Goal: Task Accomplishment & Management: Complete application form

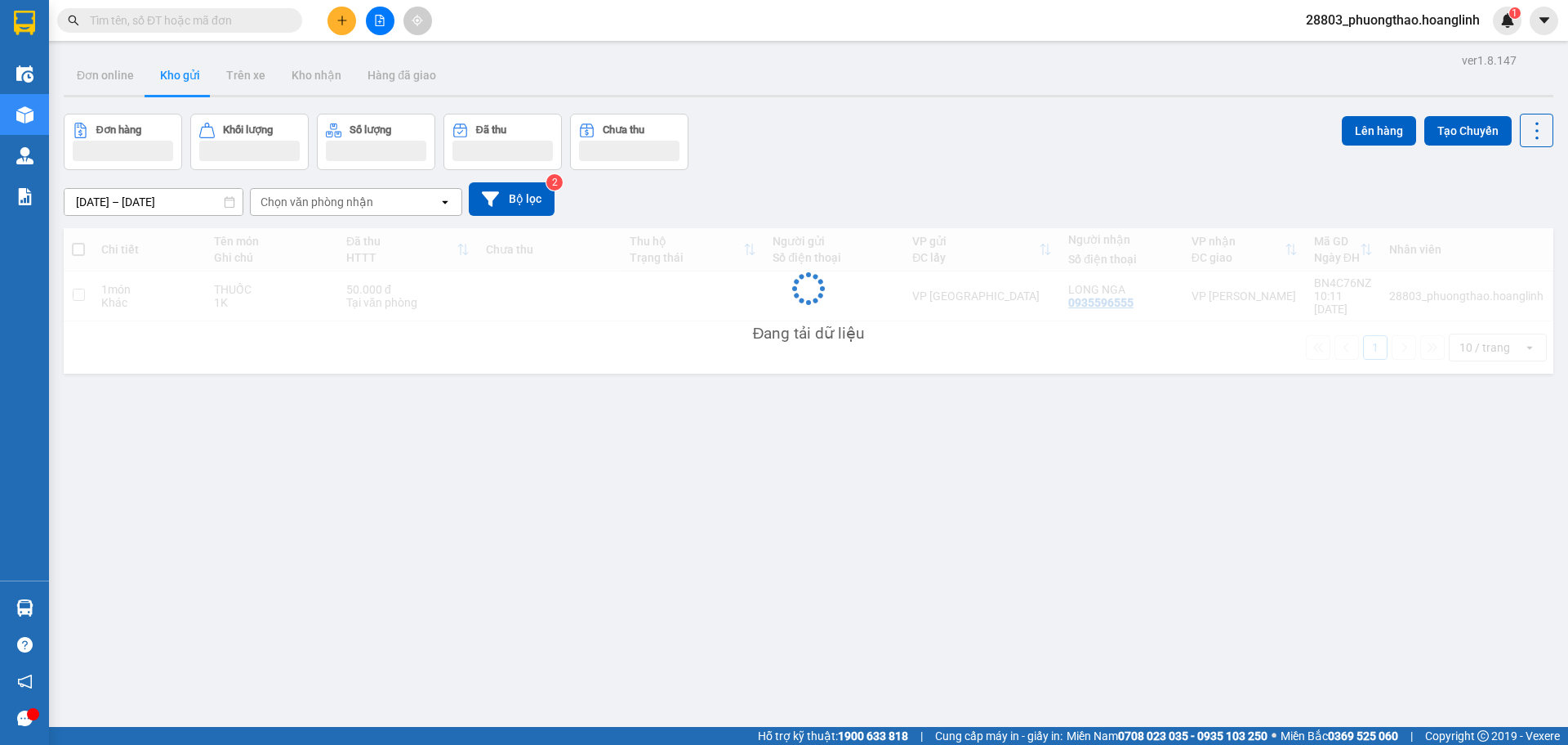
click at [349, 14] on button at bounding box center [342, 21] width 29 height 29
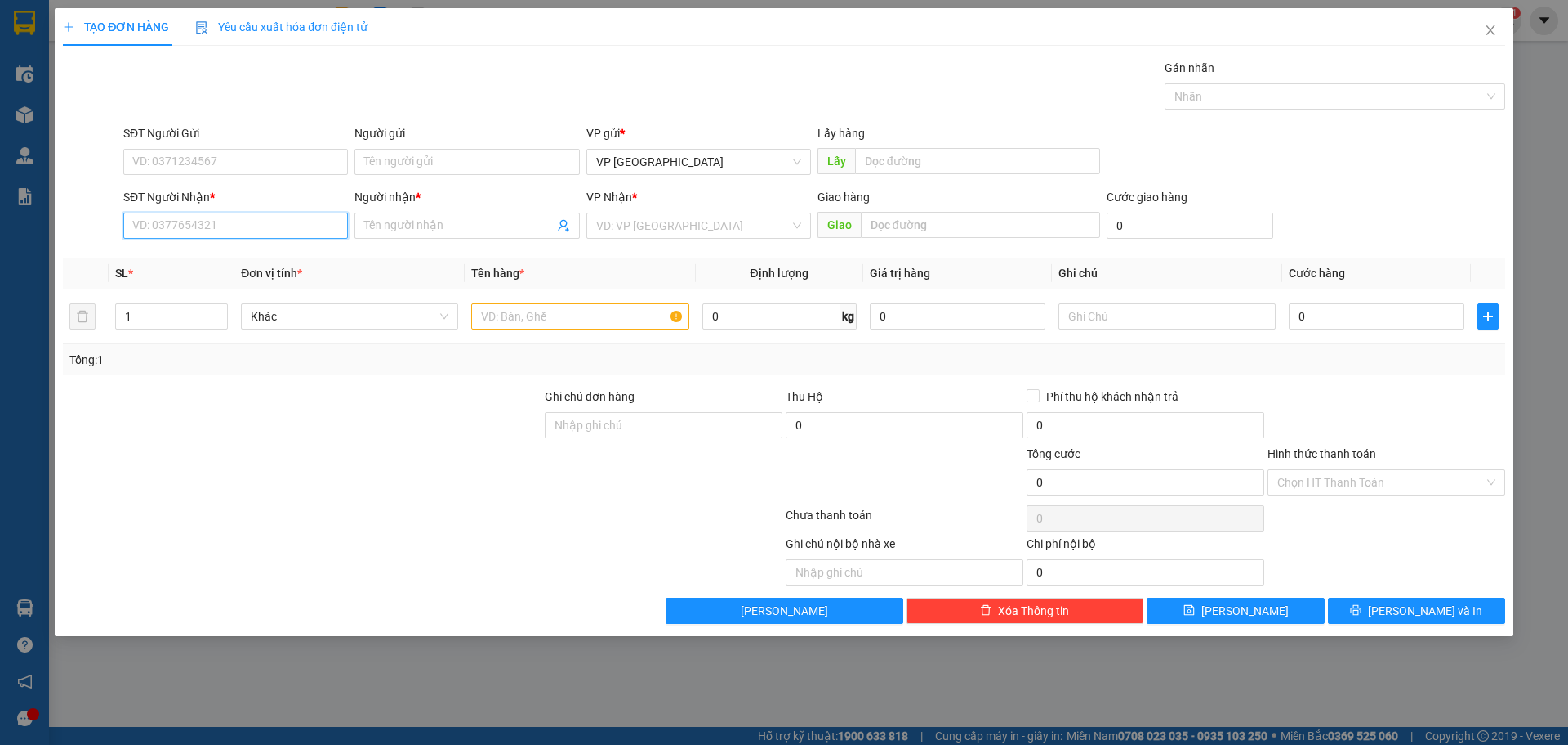
click at [253, 224] on input "SĐT Người Nhận *" at bounding box center [235, 225] width 225 height 26
click at [232, 223] on input "SĐT Người Nhận *" at bounding box center [235, 225] width 225 height 26
click at [272, 260] on div "0398660369 - TUYẾT" at bounding box center [236, 258] width 205 height 18
type input "0398660369"
type input "TUYẾT"
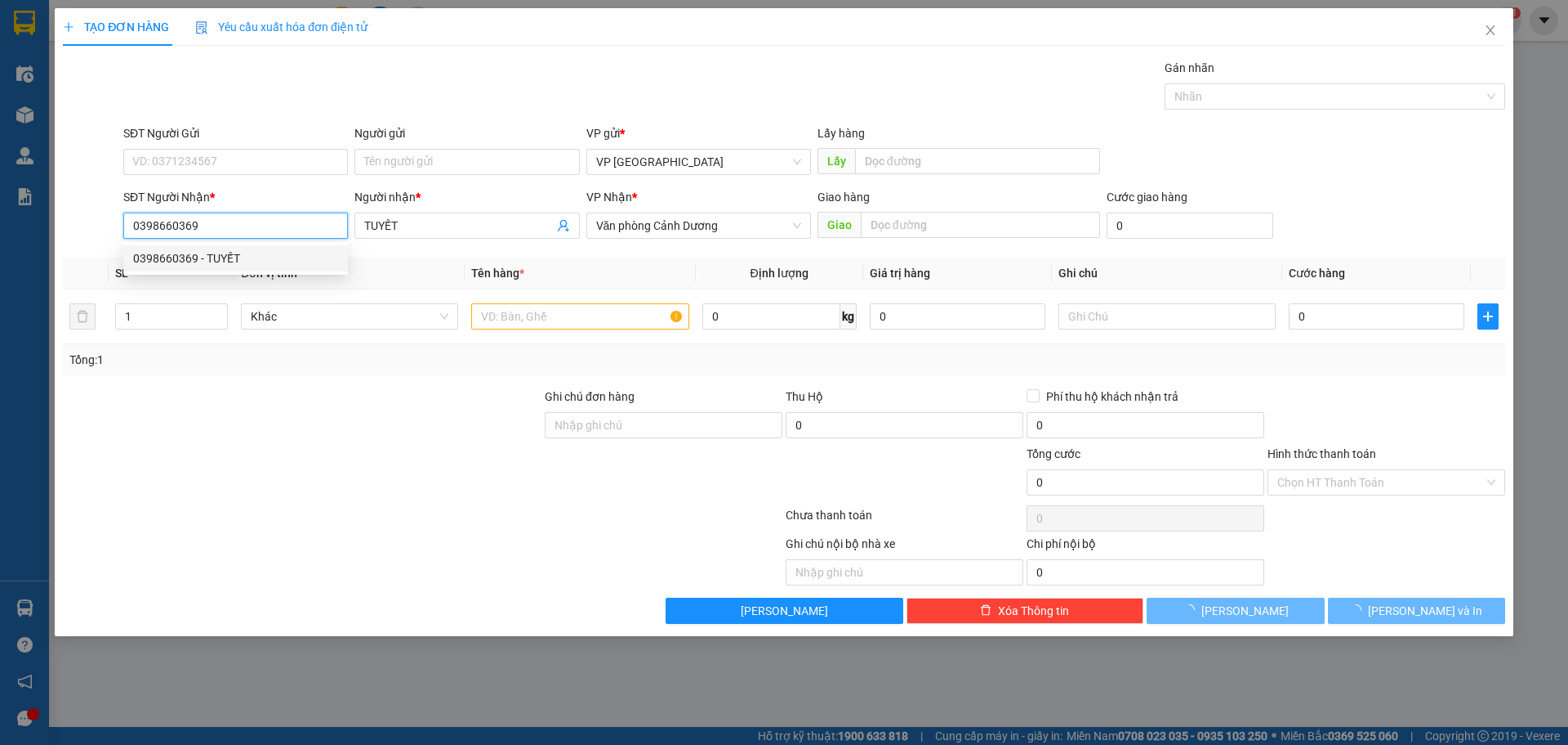
type input "180.000"
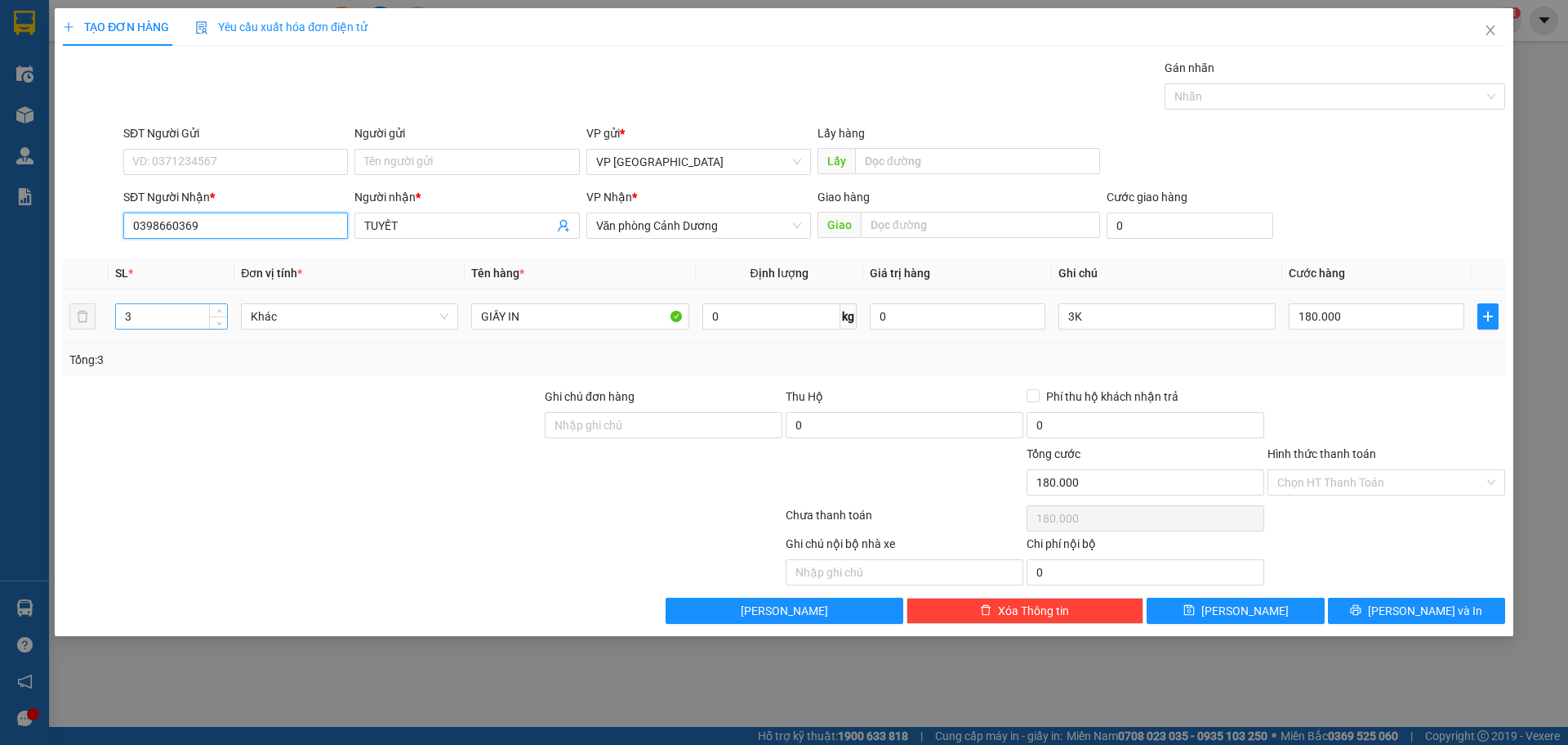
type input "0398660369"
drag, startPoint x: 173, startPoint y: 318, endPoint x: 64, endPoint y: 318, distance: 109.0
click at [64, 318] on tr "3 Khác GIẤY IN 0 kg 0 3K 180.000" at bounding box center [784, 316] width 1442 height 55
type input "5"
type input "5K"
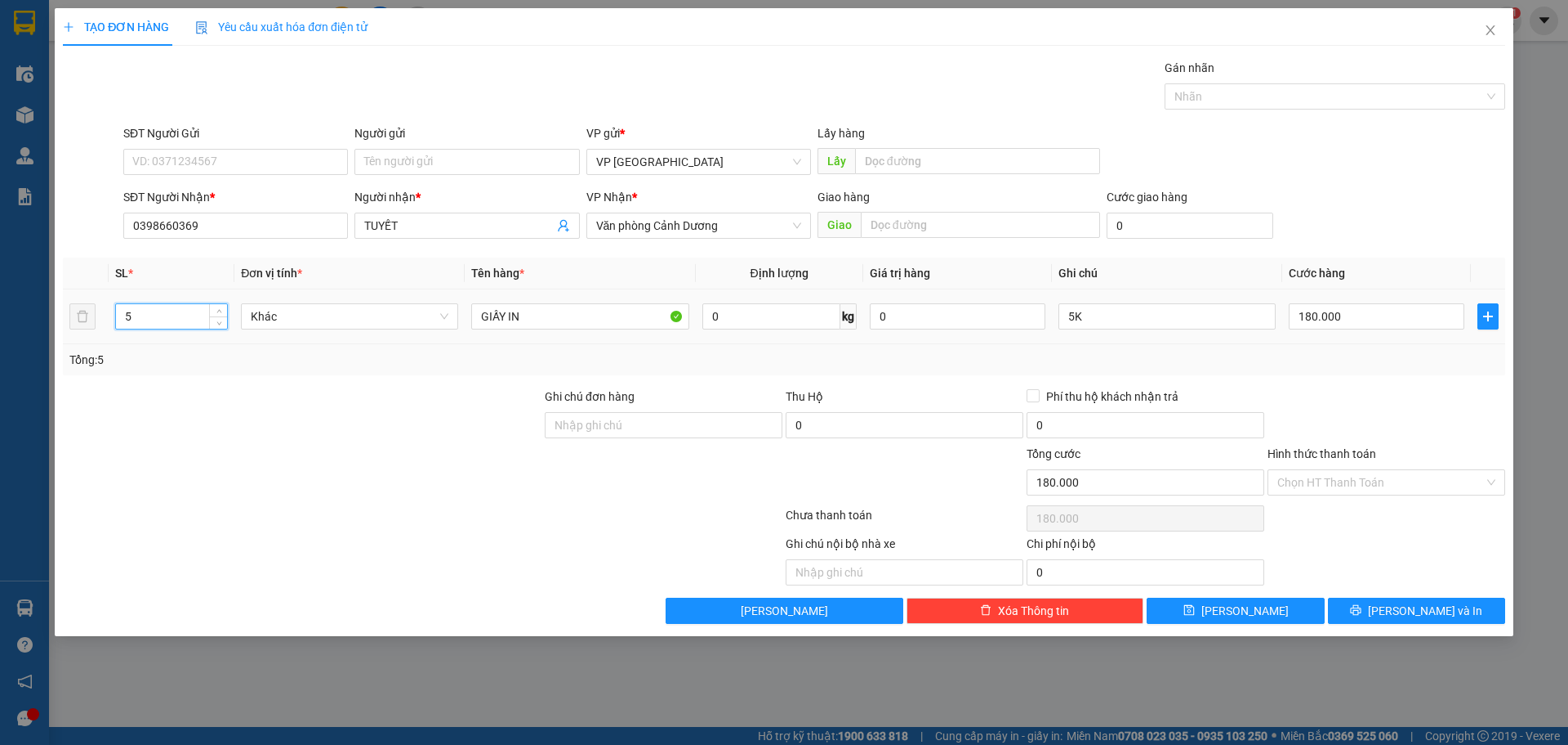
drag, startPoint x: 134, startPoint y: 312, endPoint x: 0, endPoint y: 313, distance: 134.0
click at [0, 313] on div "TẠO ĐƠN HÀNG Yêu cầu xuất hóa đơn điện tử Transit Pickup Surcharge Ids Transit …" at bounding box center [784, 372] width 1568 height 745
type input "3"
type input "3K"
type input "2"
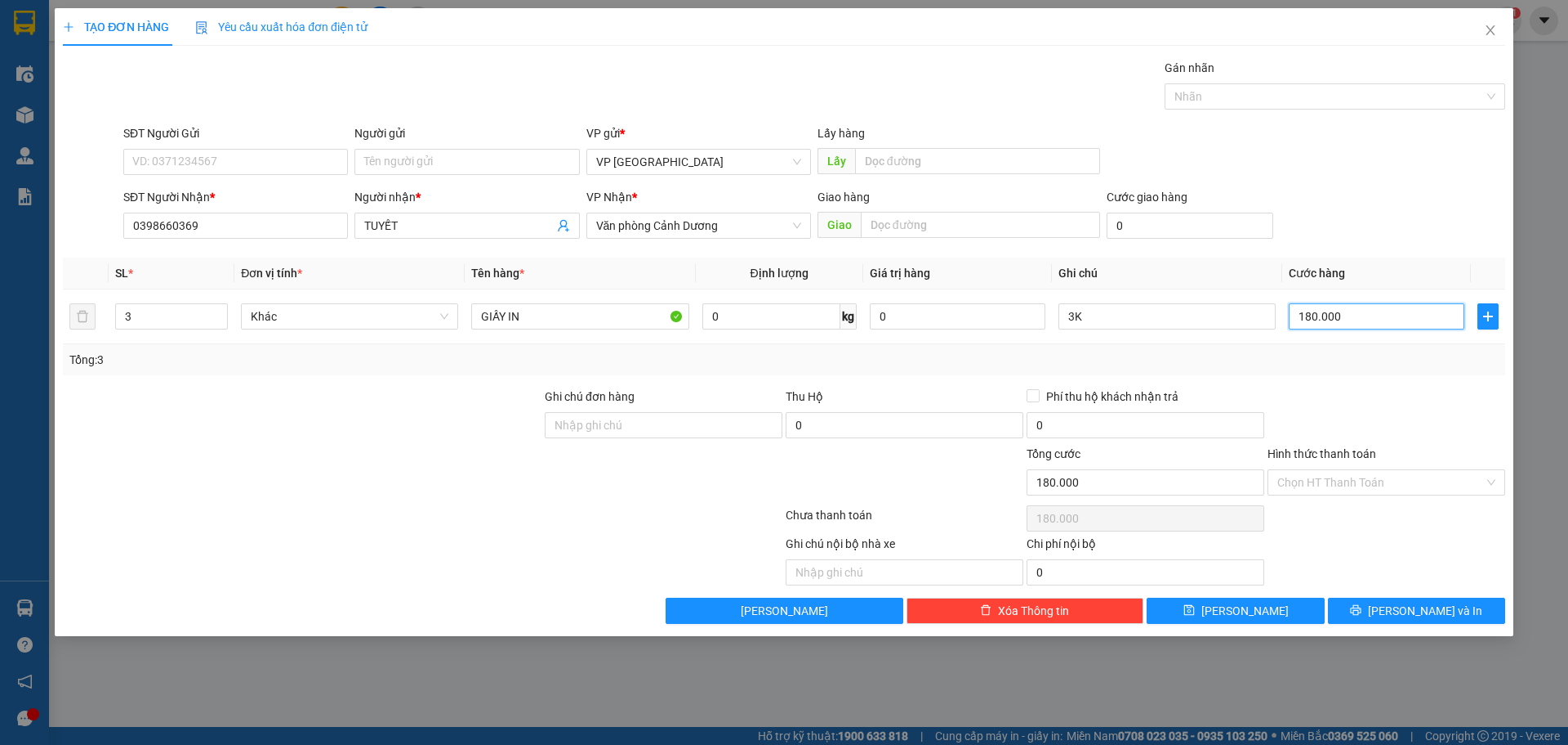
type input "2"
type input "20"
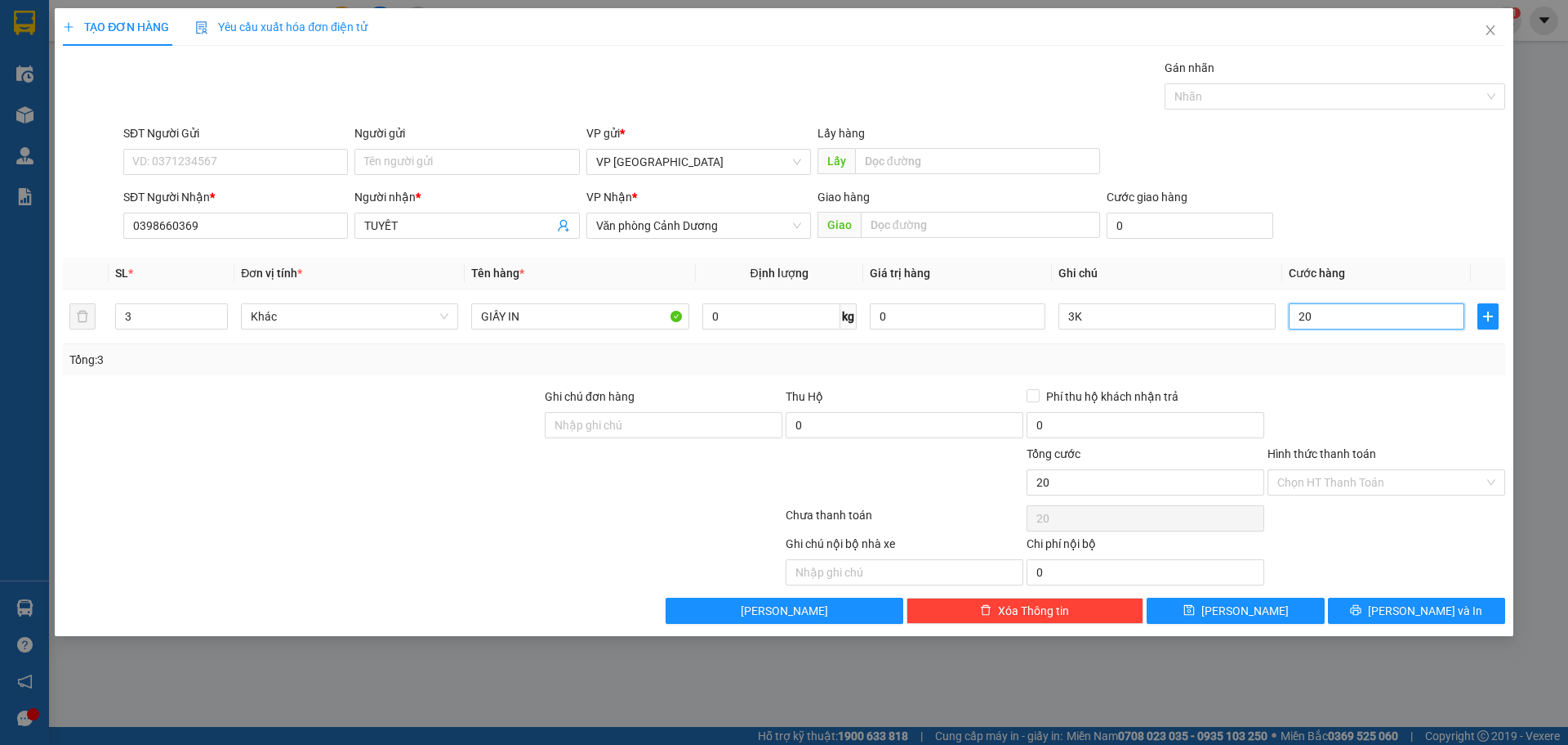
type input "200"
type input "200.000"
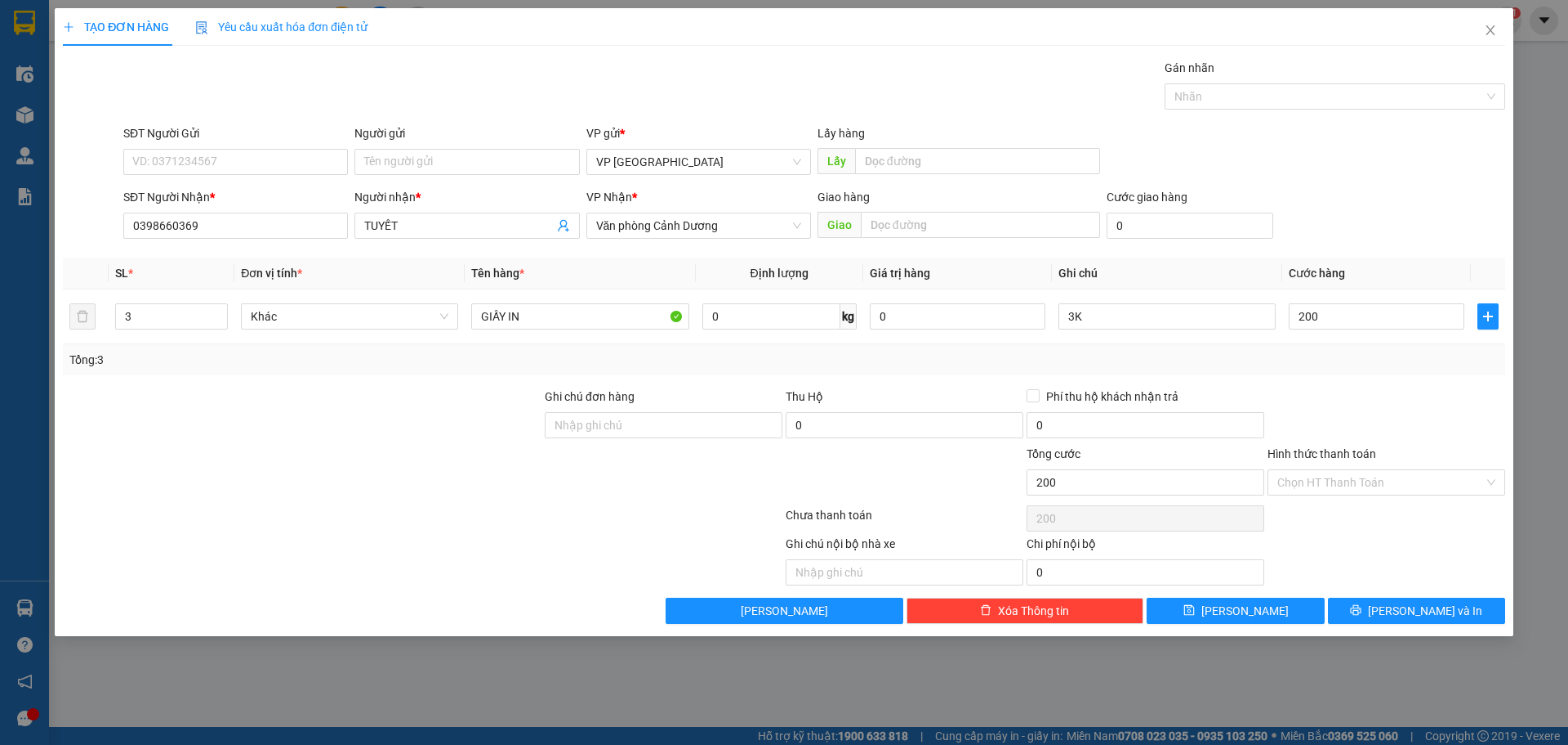
type input "200.000"
click at [1295, 194] on div "SĐT Người Nhận * 0398660369 Người nhận * TUYẾT VP Nhận * Văn phòng Cảnh Dương G…" at bounding box center [815, 216] width 1389 height 57
click at [1235, 602] on span "Lưu" at bounding box center [1245, 610] width 87 height 18
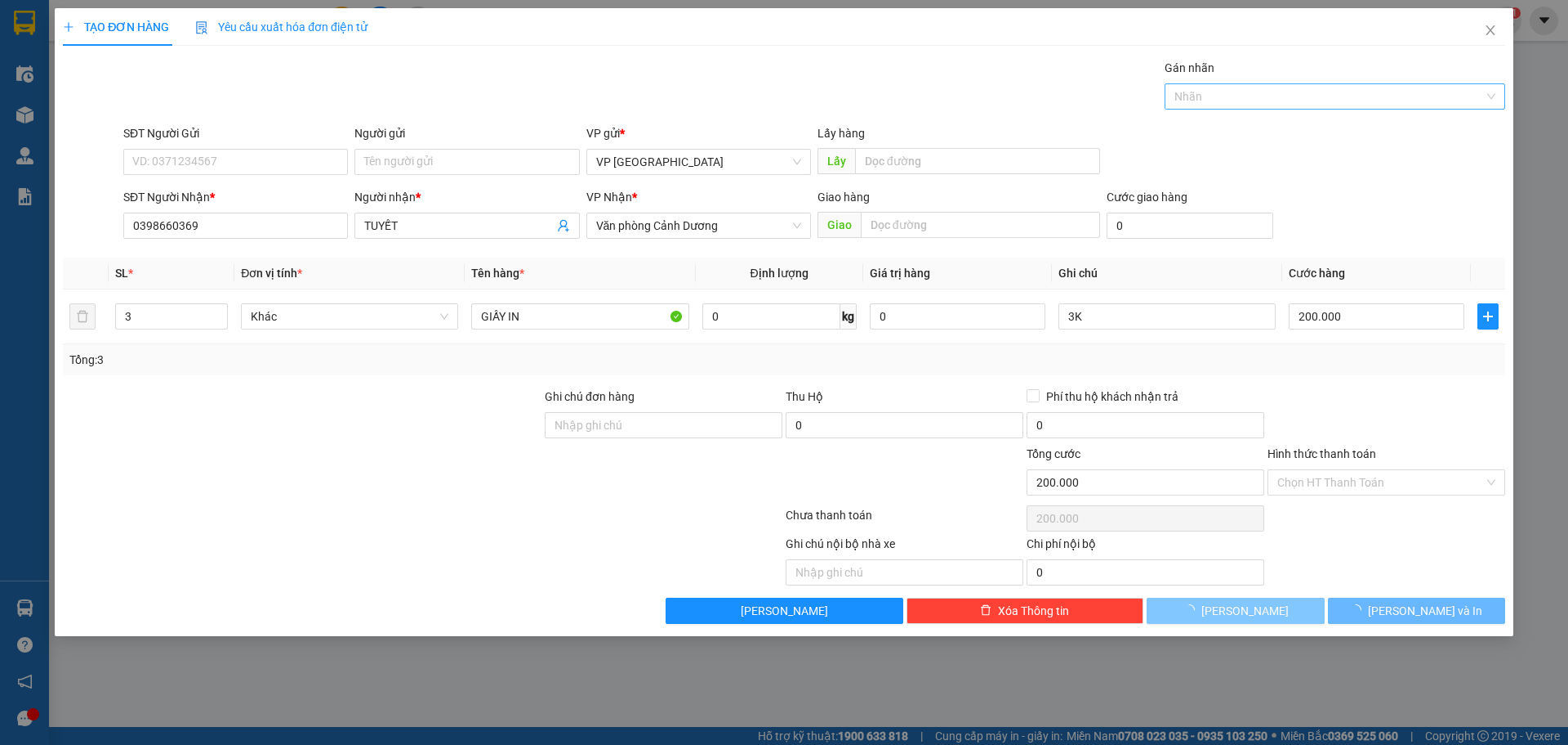
type input "0"
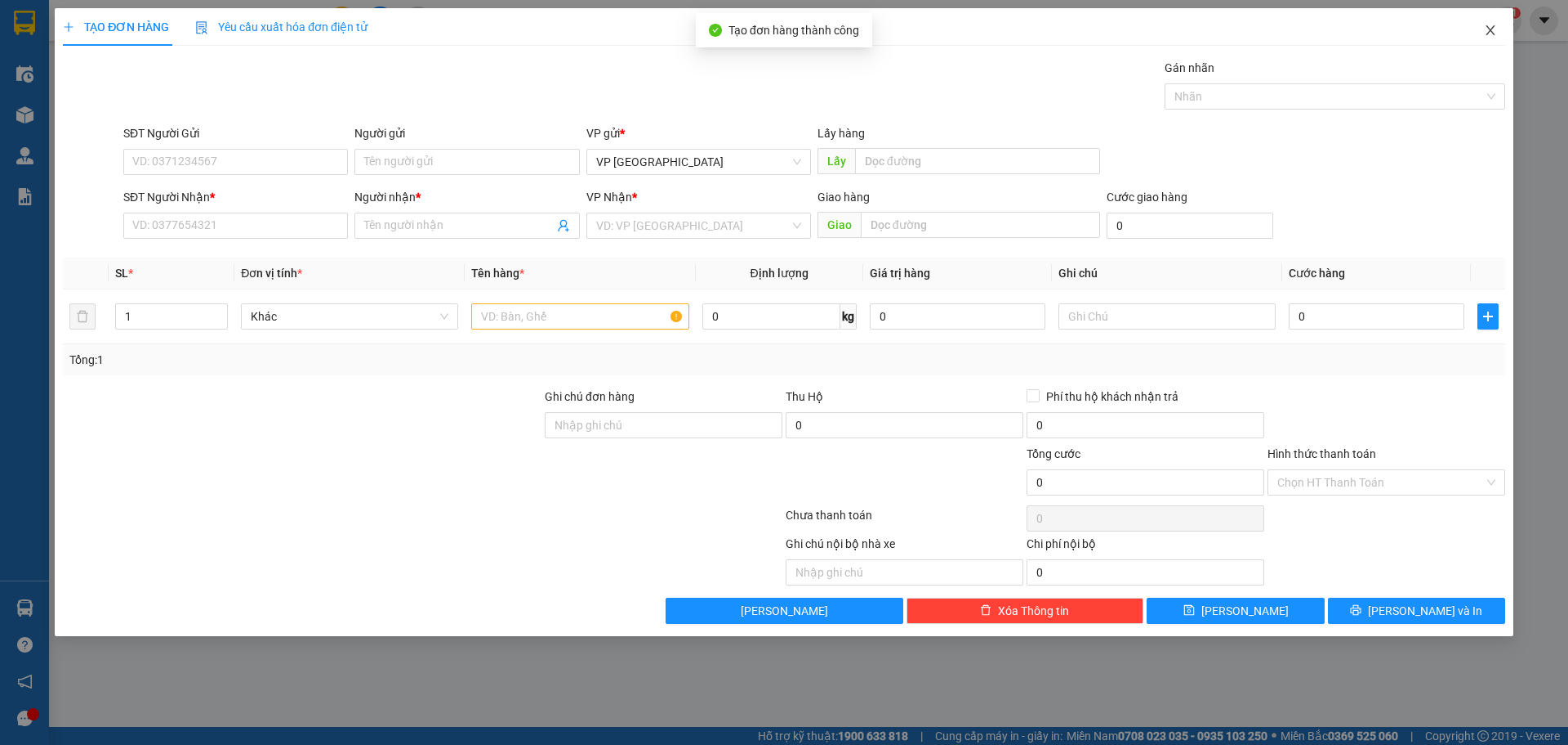
click at [1492, 30] on icon "close" at bounding box center [1490, 31] width 9 height 10
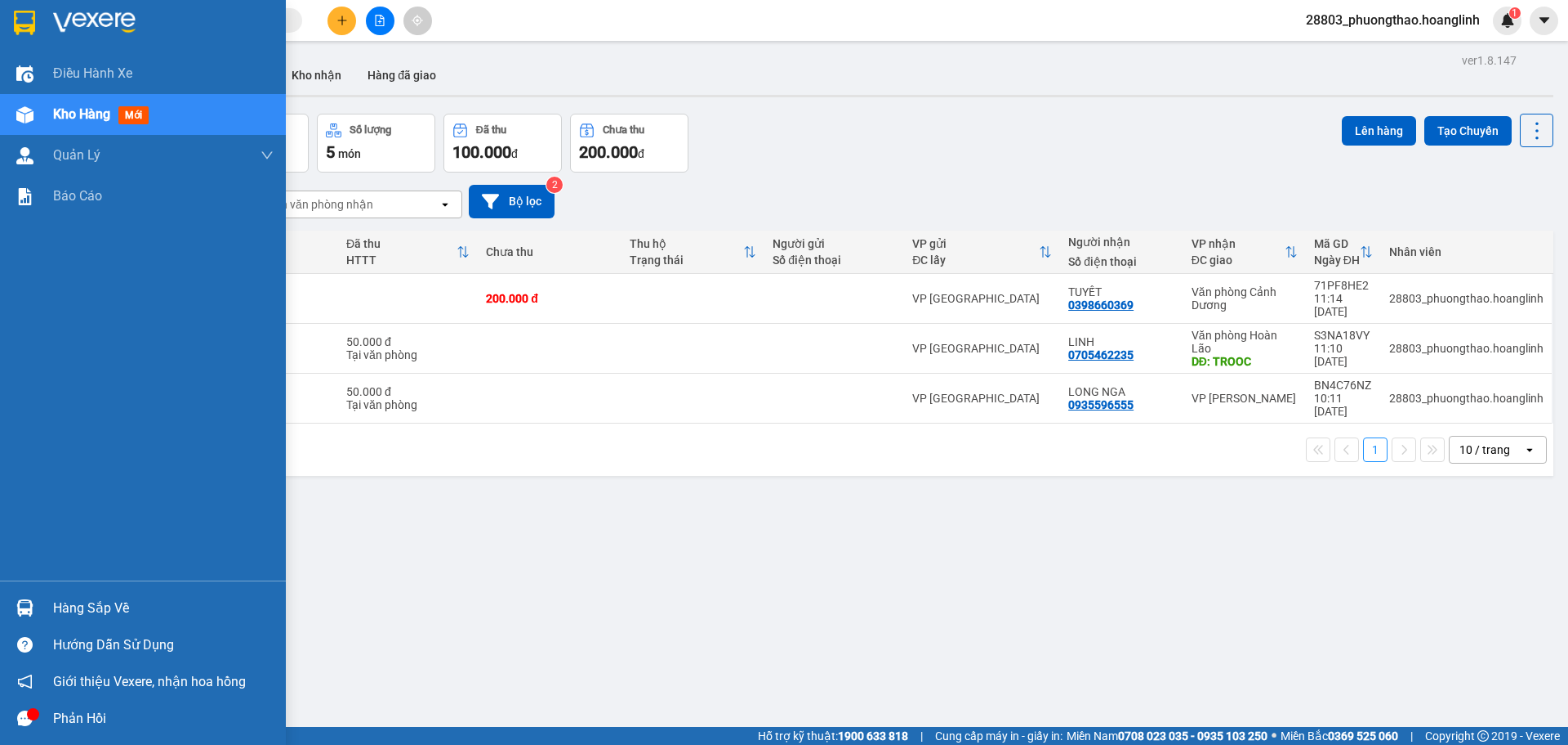
click at [70, 108] on span "Kho hàng" at bounding box center [81, 114] width 57 height 15
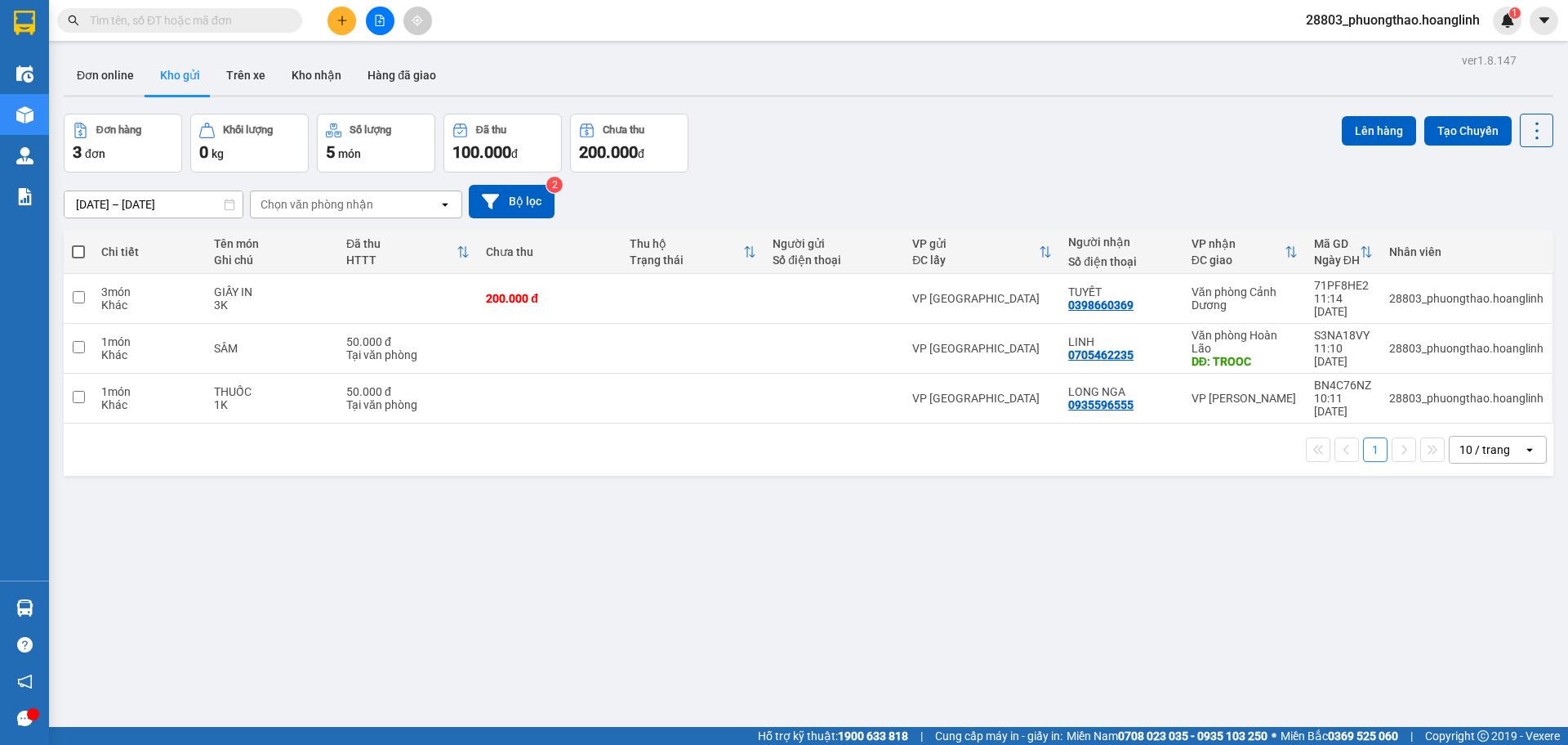
click at [717, 518] on div "ver 1.8.147 Đơn online Kho gửi Trên xe Kho nhận Hàng đã giao Đơn hàng 3 đơn Khố…" at bounding box center [808, 422] width 1503 height 745
click at [153, 26] on input "text" at bounding box center [186, 20] width 193 height 18
